Goal: Transaction & Acquisition: Purchase product/service

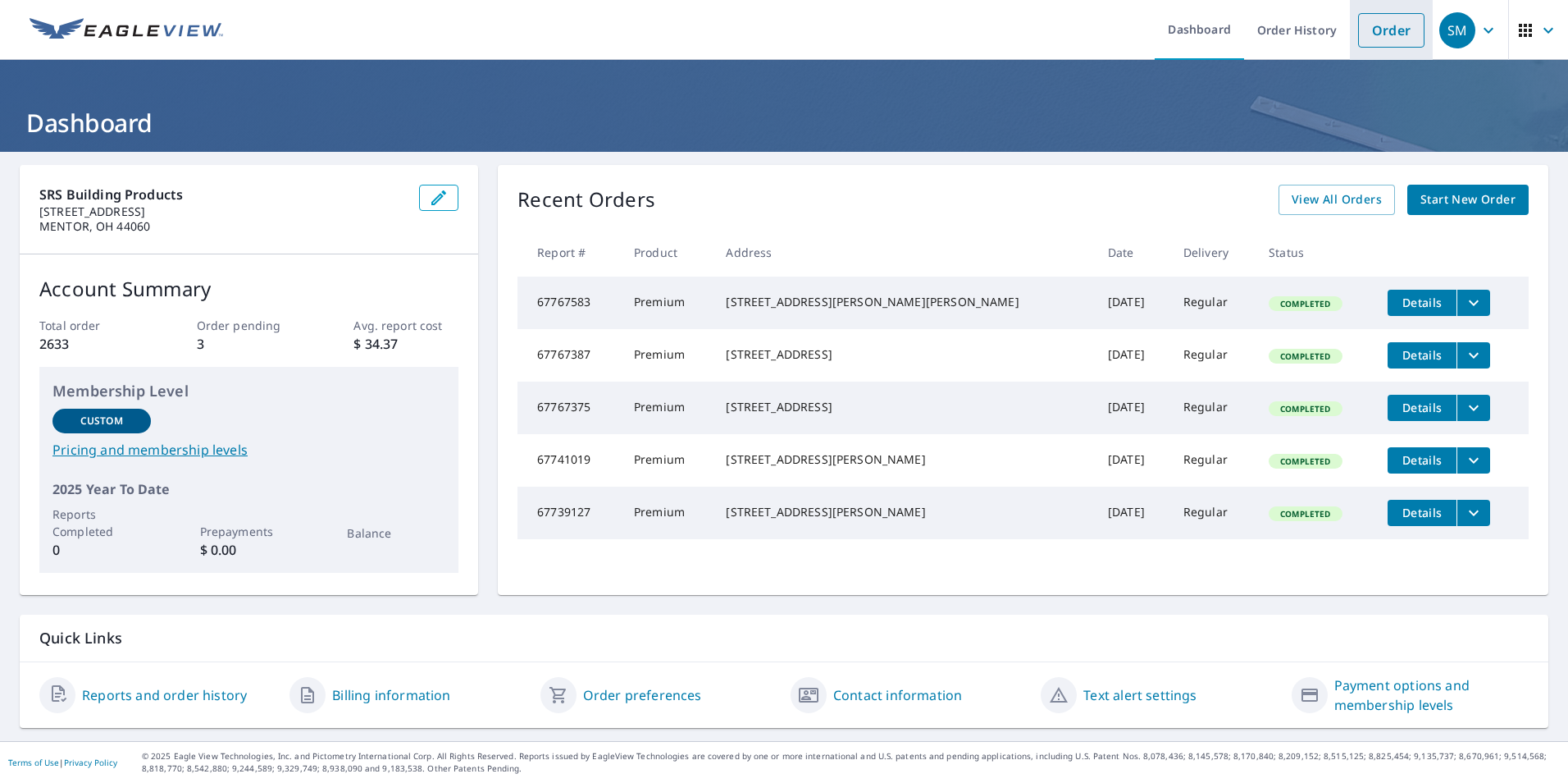
click at [1378, 34] on link "Order" at bounding box center [1391, 30] width 67 height 35
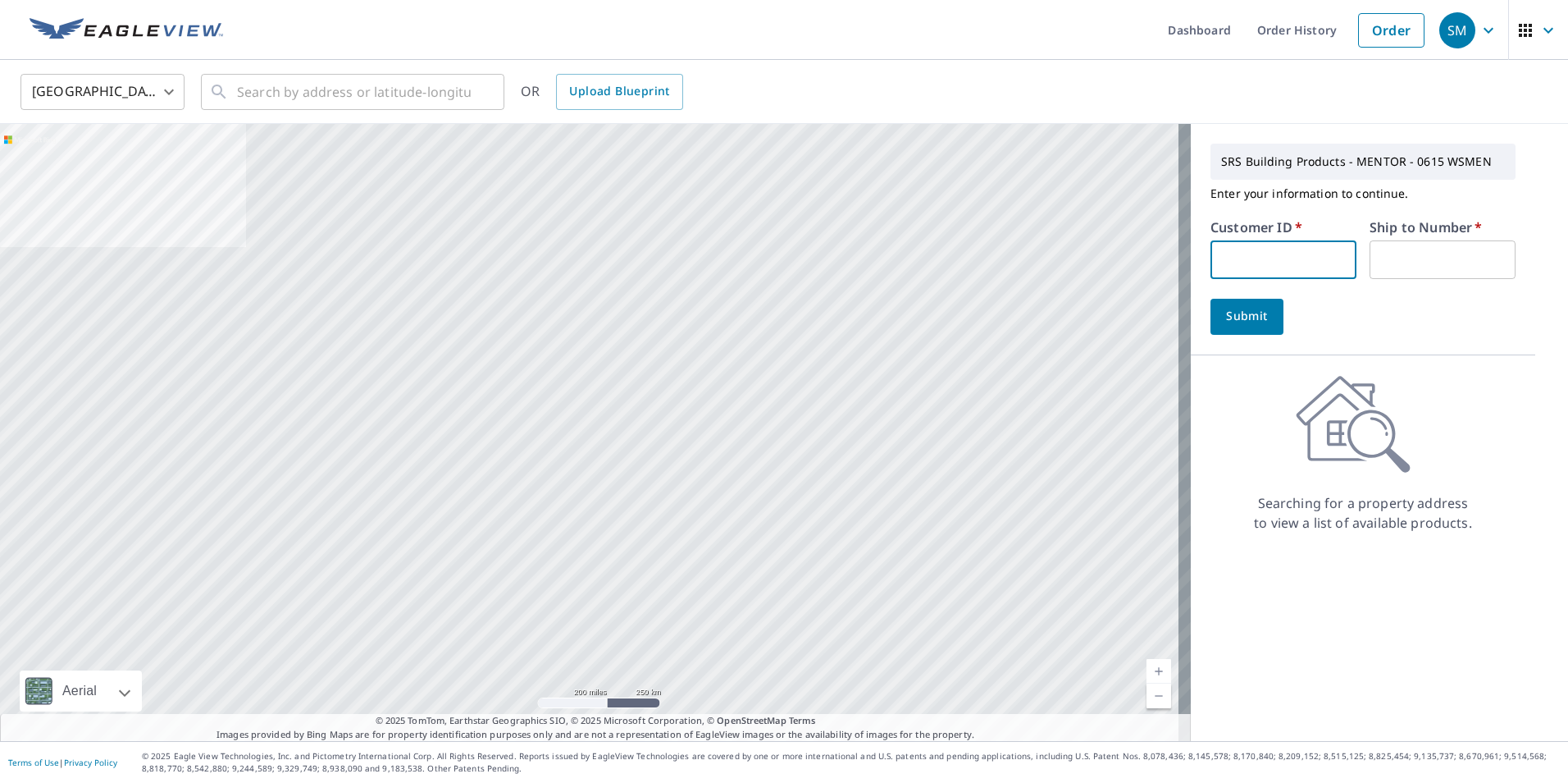
click at [1309, 255] on input "text" at bounding box center [1284, 259] width 146 height 38
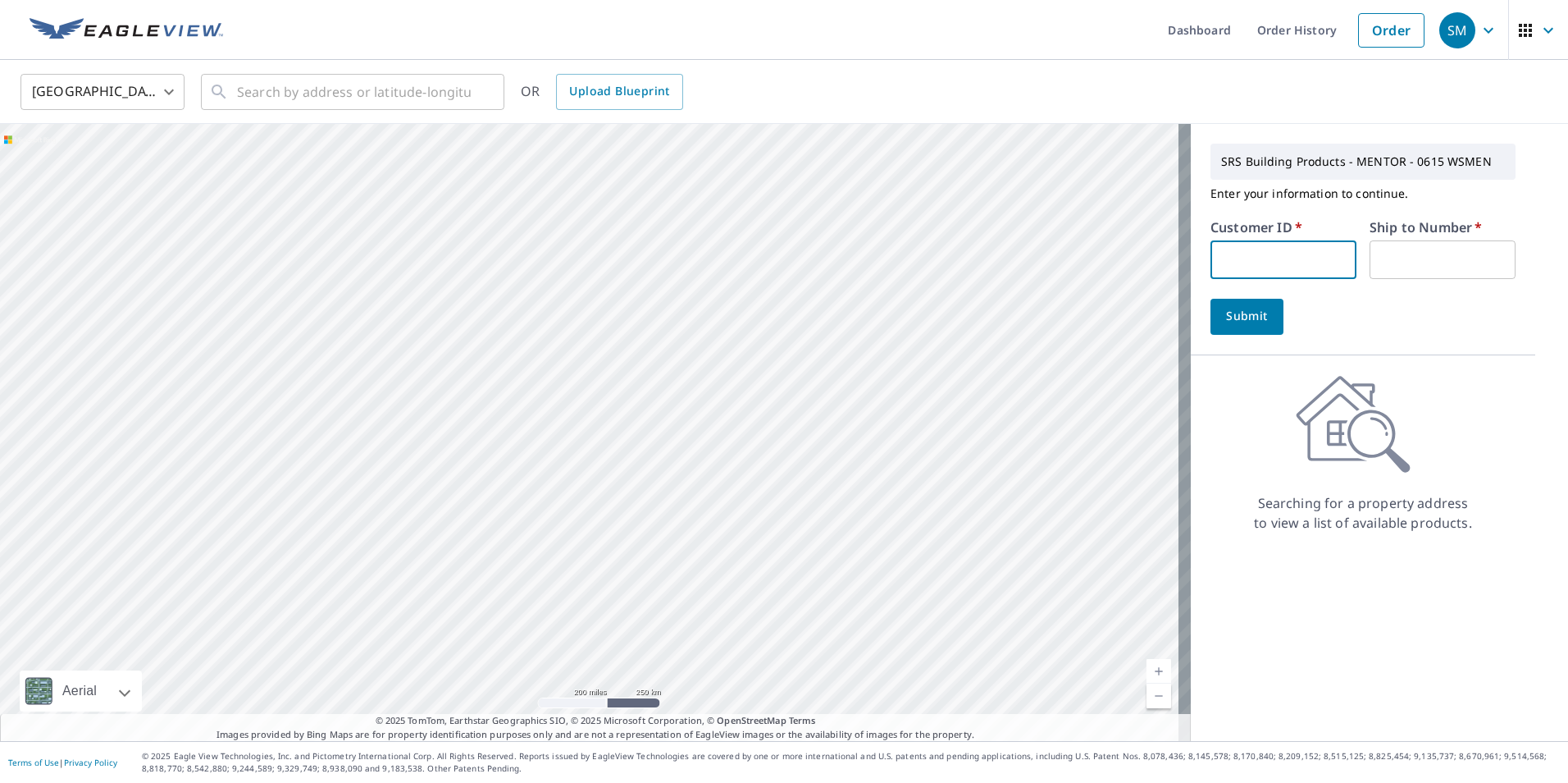
paste input "C00000373"
type input "C00000373"
type input "1"
click at [1227, 314] on span "Submit" at bounding box center [1247, 316] width 47 height 21
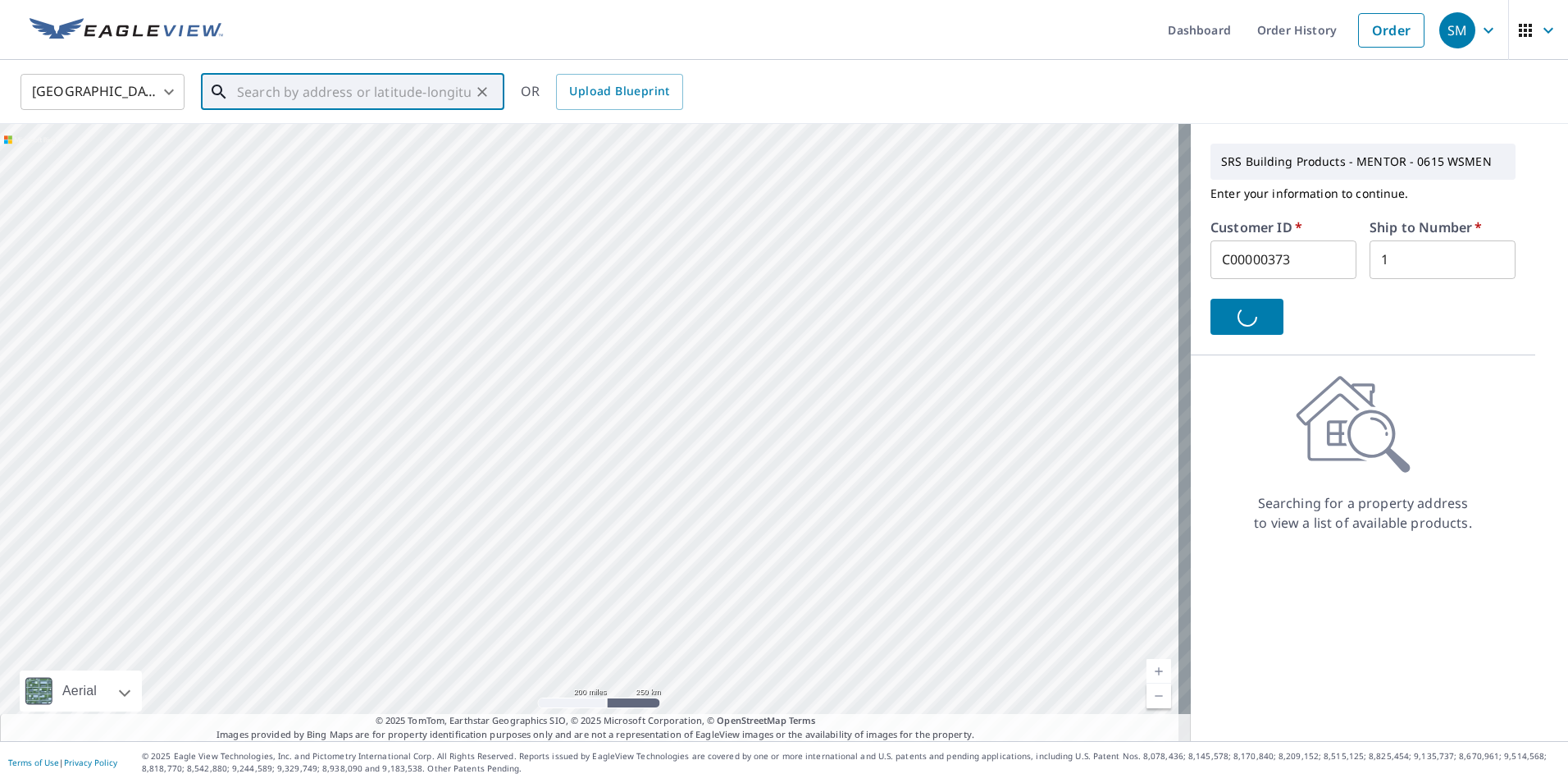
click at [433, 98] on input "text" at bounding box center [353, 92] width 233 height 46
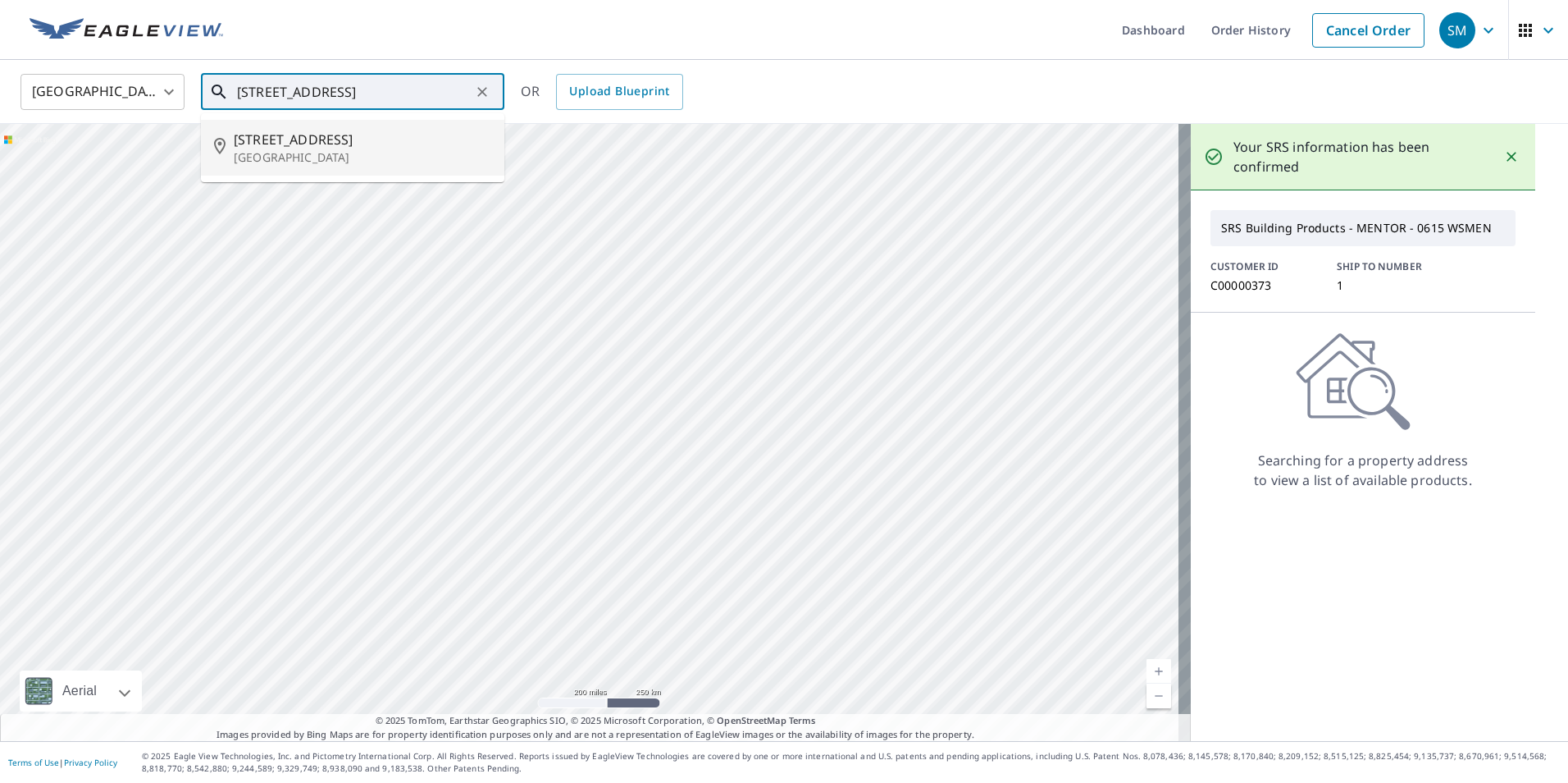
click at [358, 153] on p "[GEOGRAPHIC_DATA]" at bounding box center [362, 158] width 258 height 17
type input "[STREET_ADDRESS]"
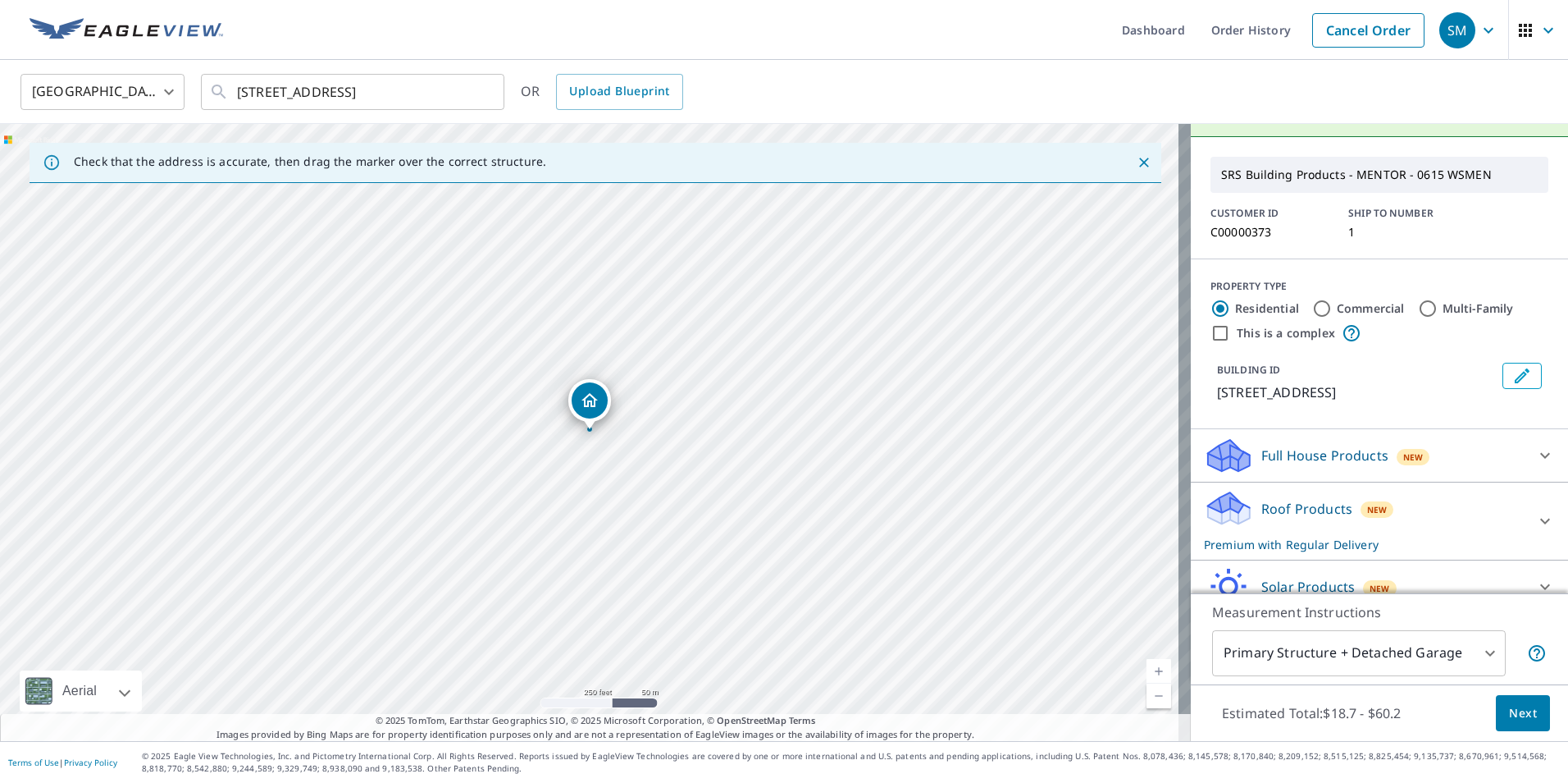
scroll to position [108, 0]
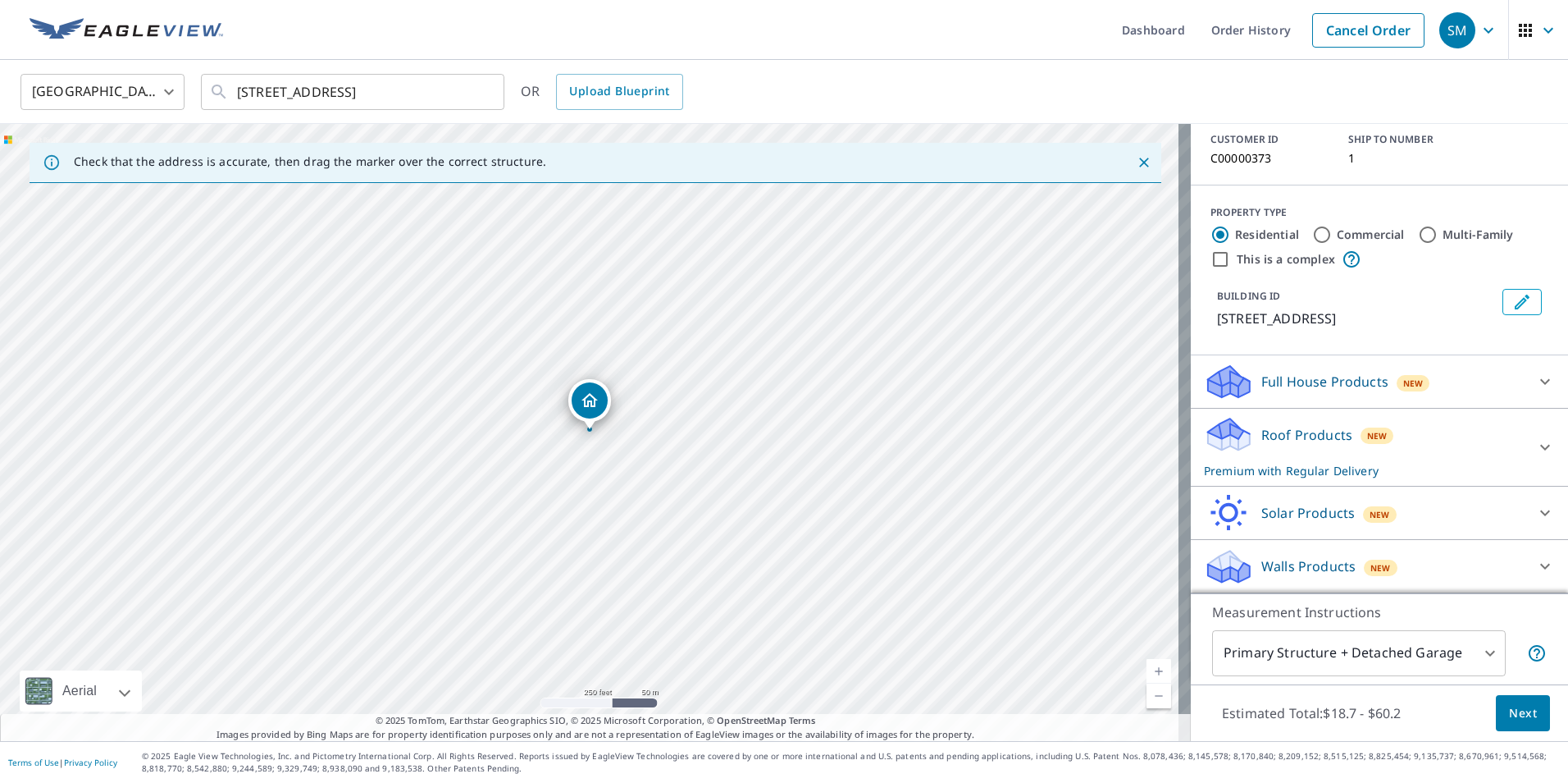
click at [1535, 444] on icon at bounding box center [1545, 447] width 20 height 20
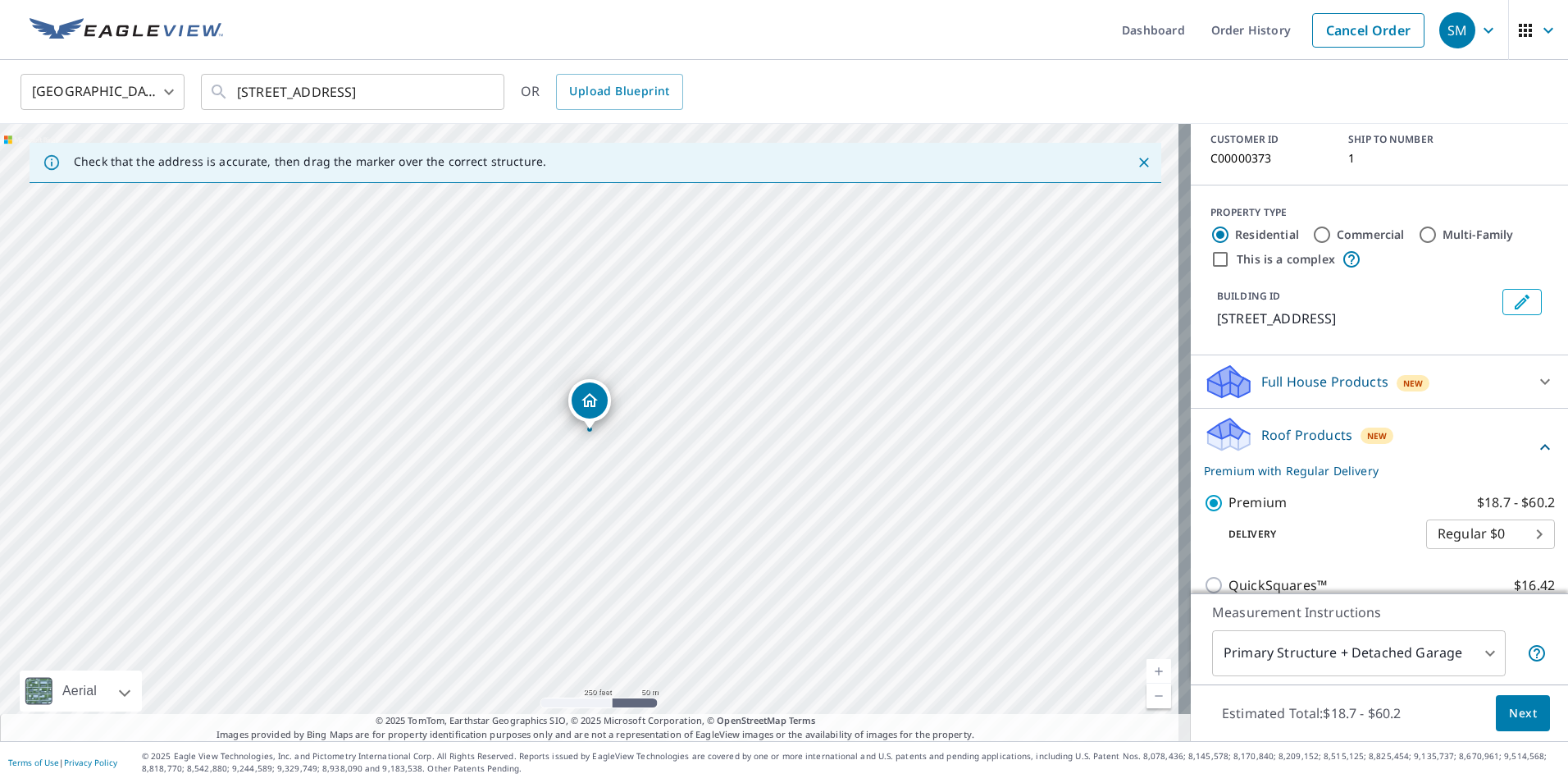
click at [1513, 719] on span "Next" at bounding box center [1523, 714] width 28 height 21
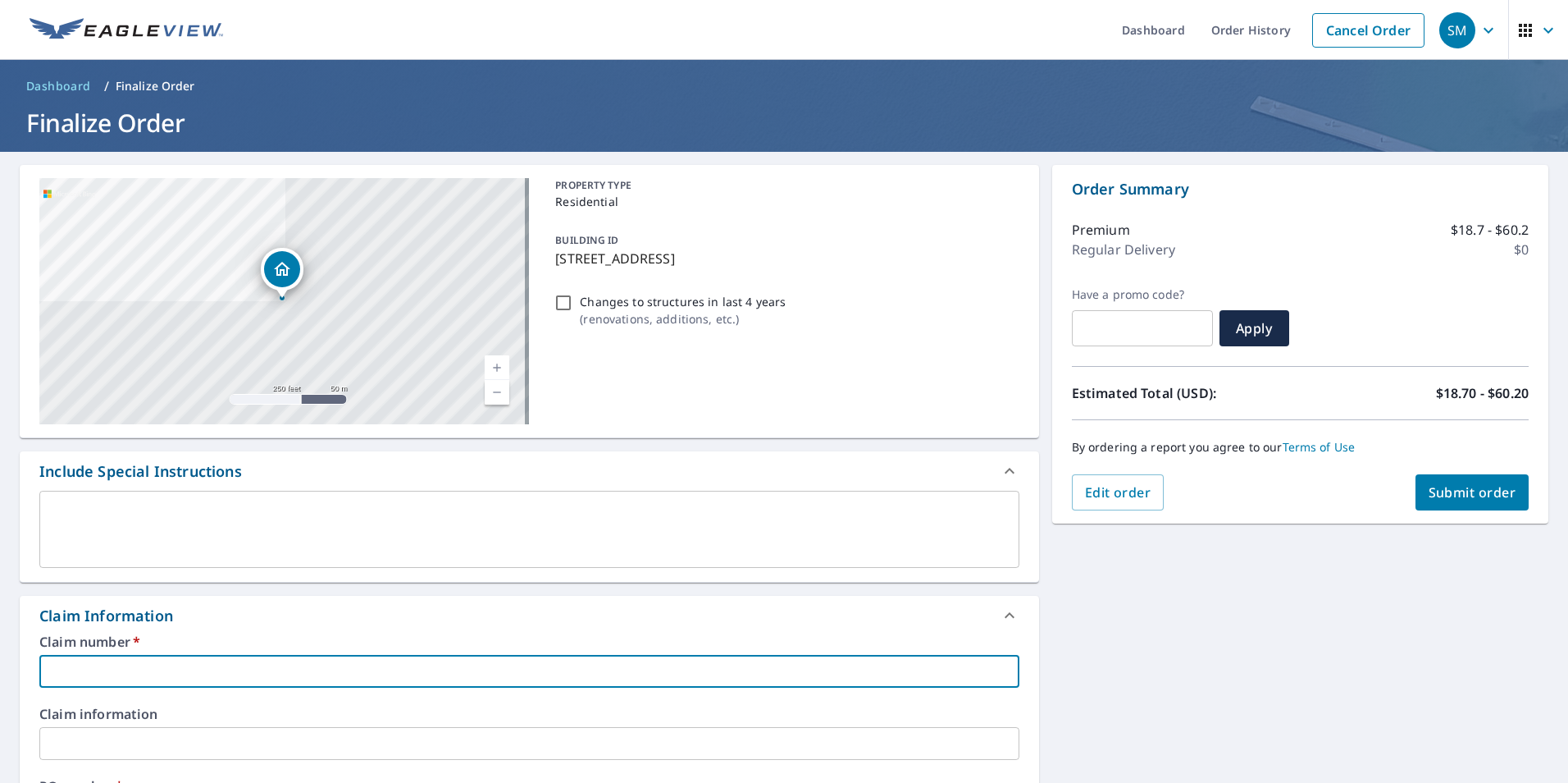
click at [244, 679] on input "text" at bounding box center [530, 670] width 980 height 33
paste input "C00000373"
type input "C00000373"
checkbox input "true"
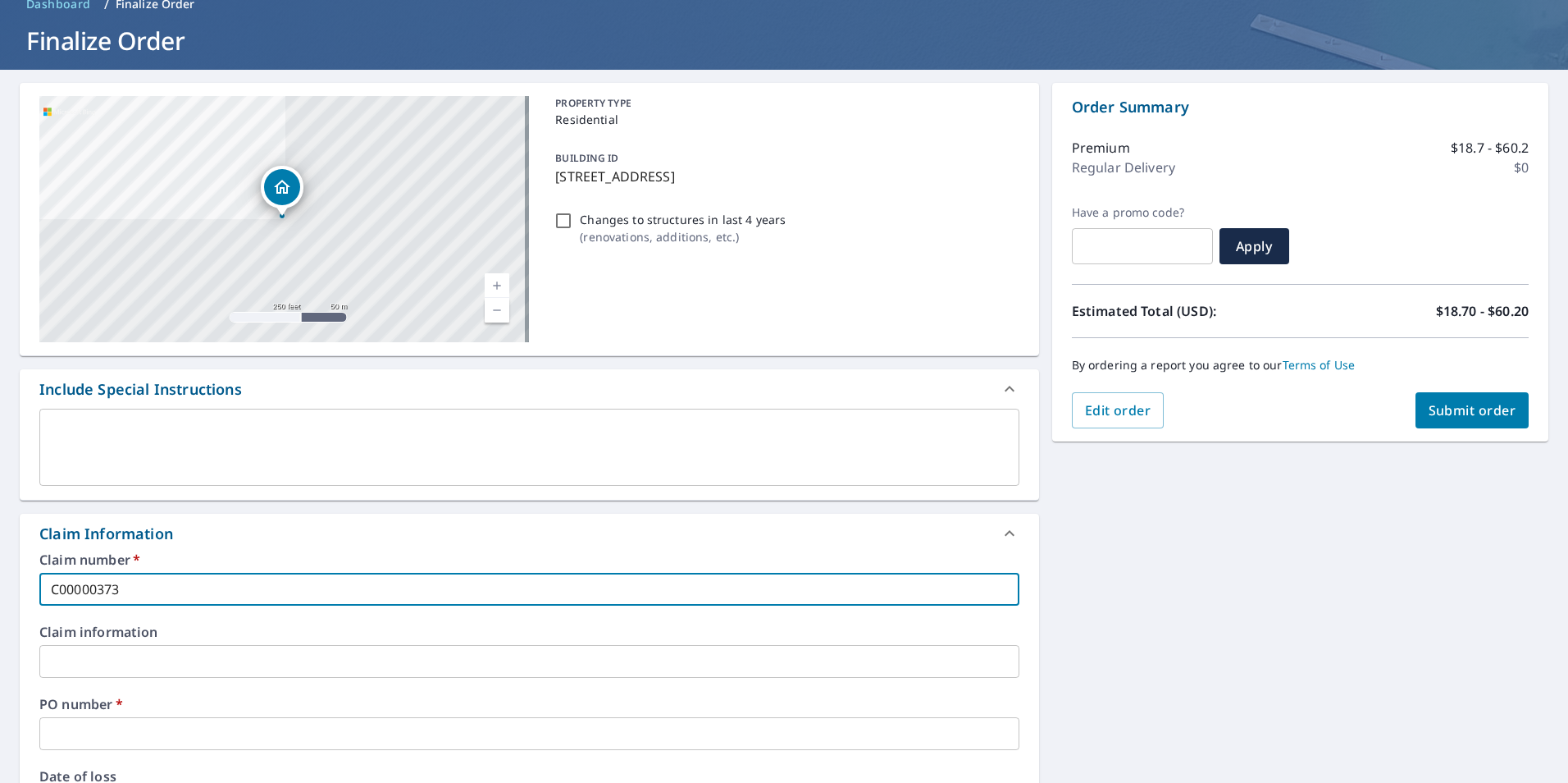
scroll to position [164, 0]
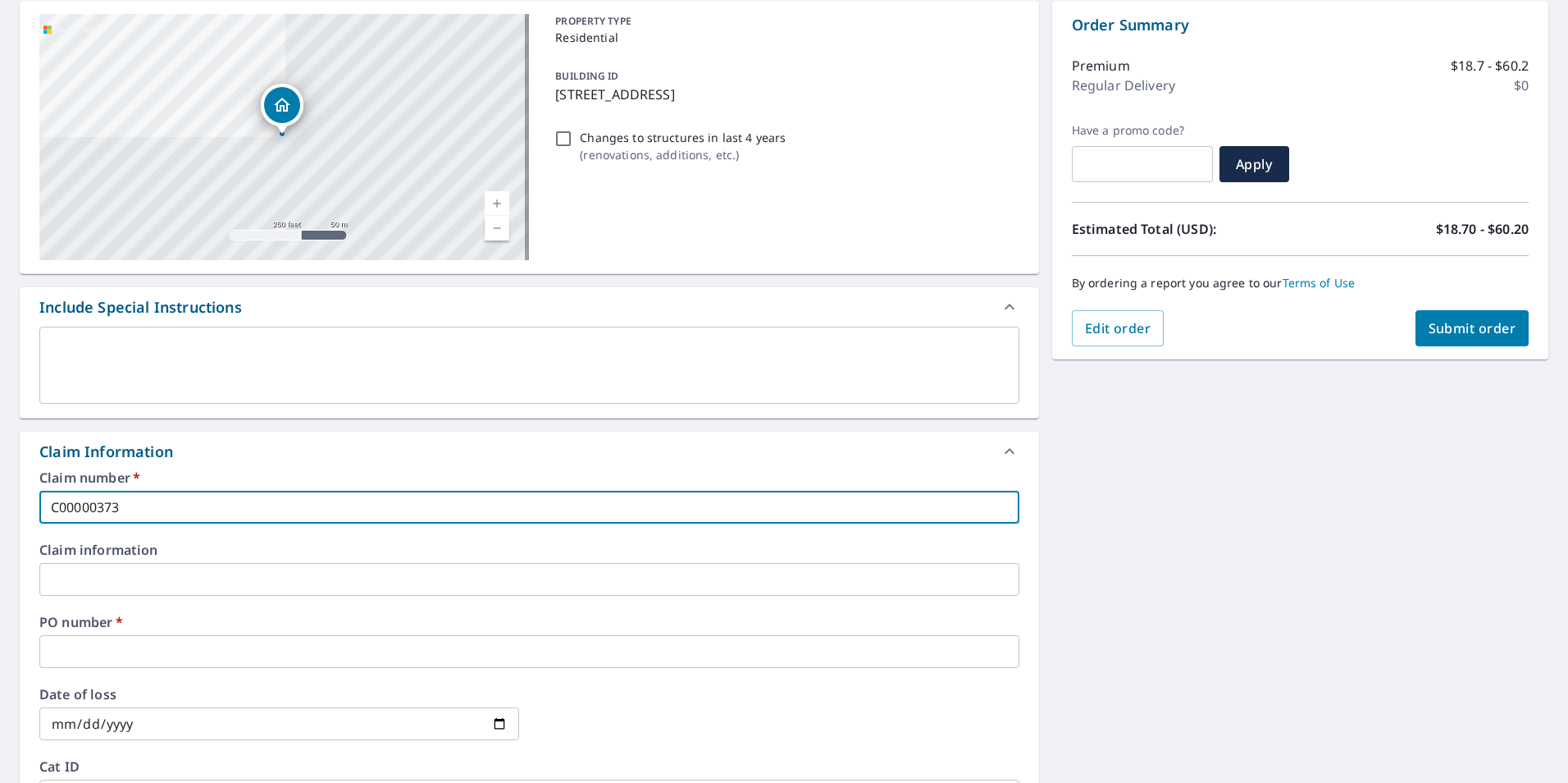
type input "C00000373"
click at [392, 652] on input "text" at bounding box center [530, 651] width 980 height 33
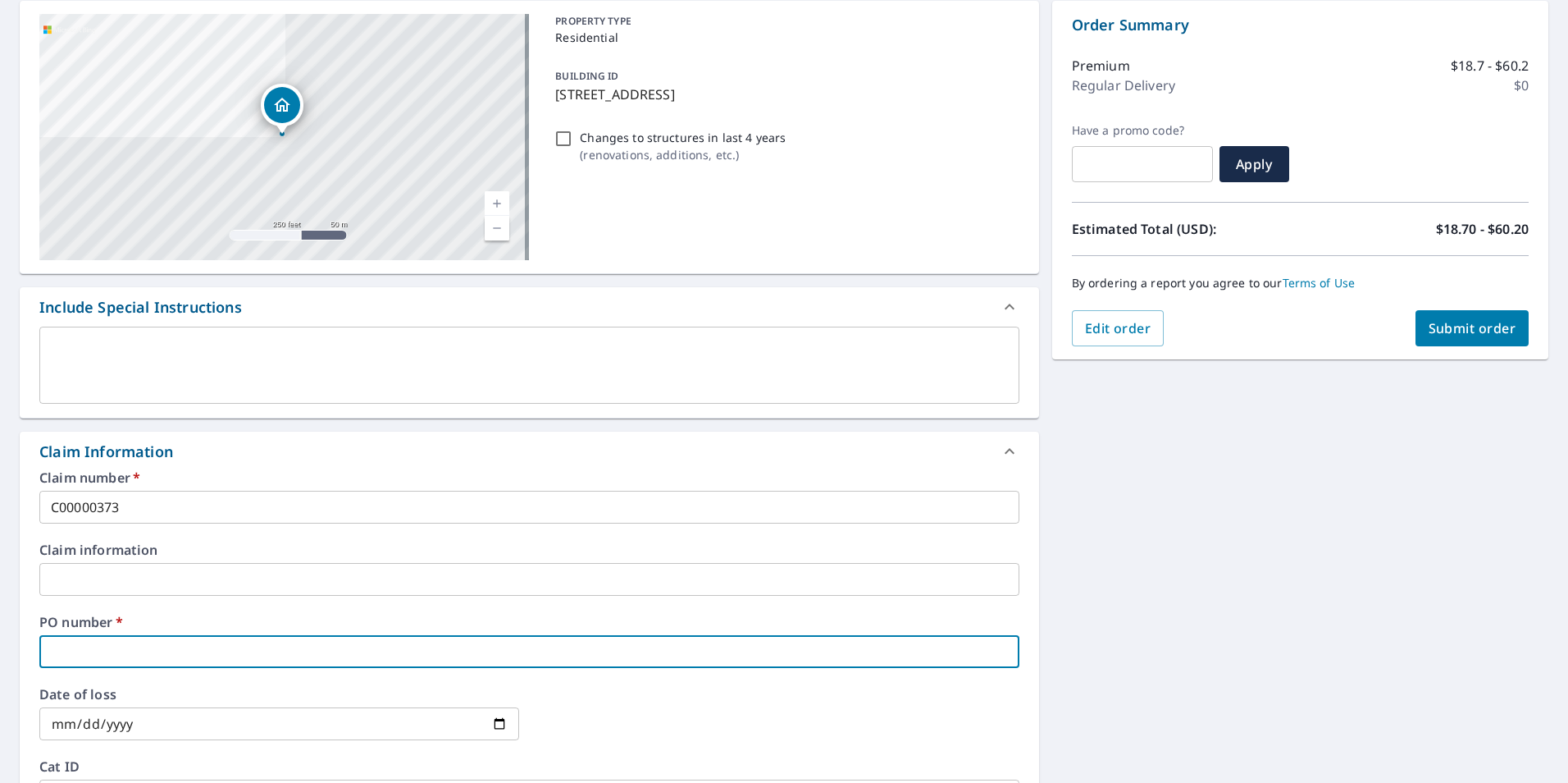
type input "e"
checkbox input "true"
type input "[PERSON_NAME]"
click at [1440, 326] on span "Submit order" at bounding box center [1473, 327] width 88 height 18
checkbox input "true"
